Goal: Task Accomplishment & Management: Complete application form

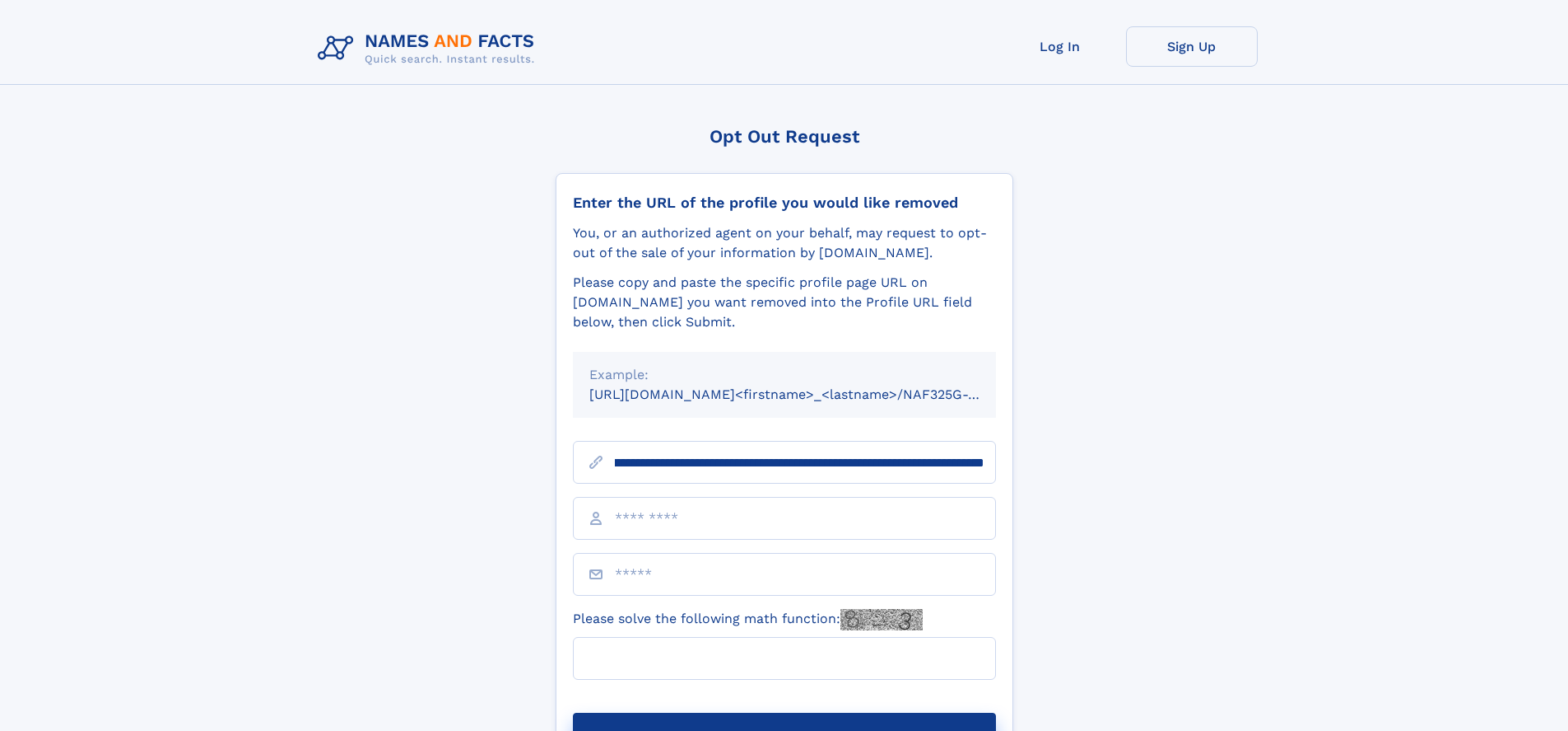
scroll to position [0, 187]
type input "**********"
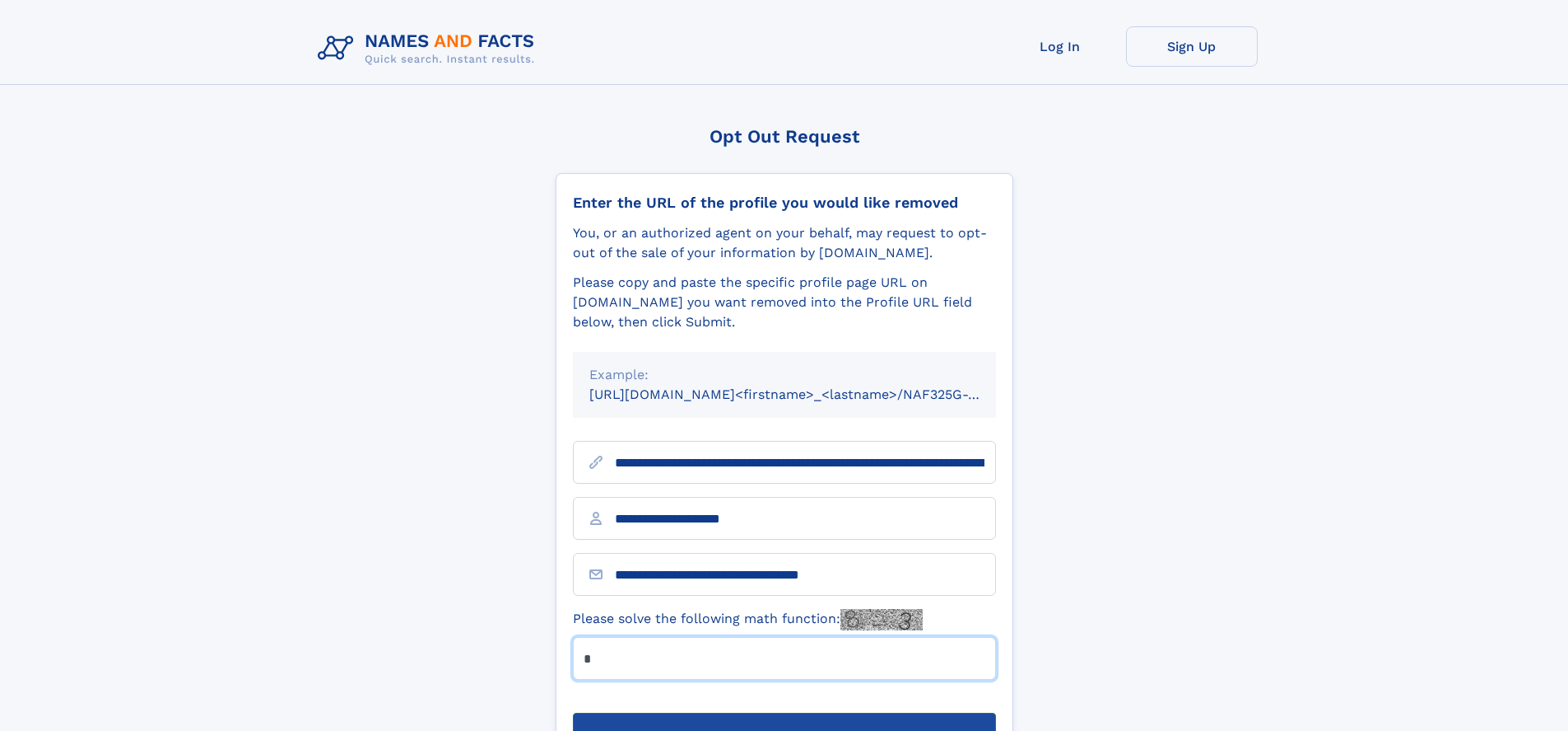
type input "*"
click at [784, 713] on button "Submit Opt Out Request" at bounding box center [784, 739] width 423 height 52
